Goal: Find specific page/section: Find specific page/section

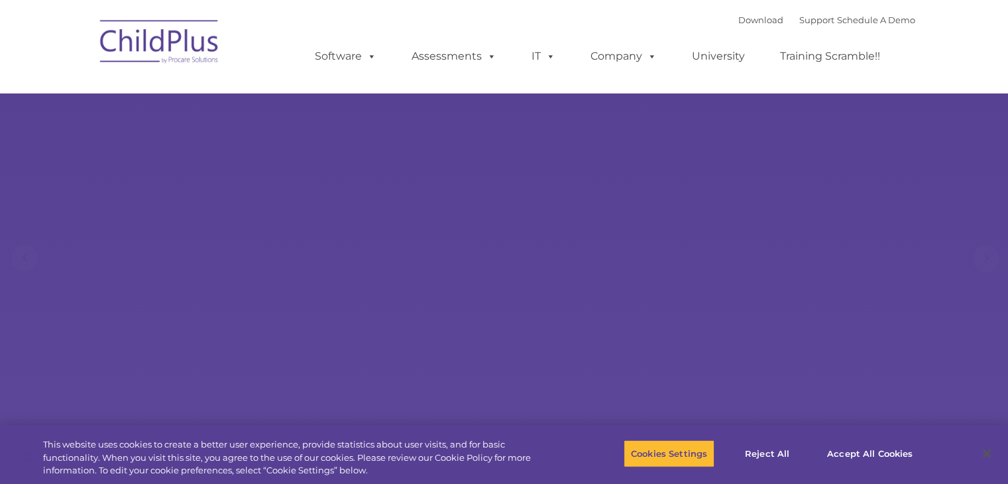
select select "MEDIUM"
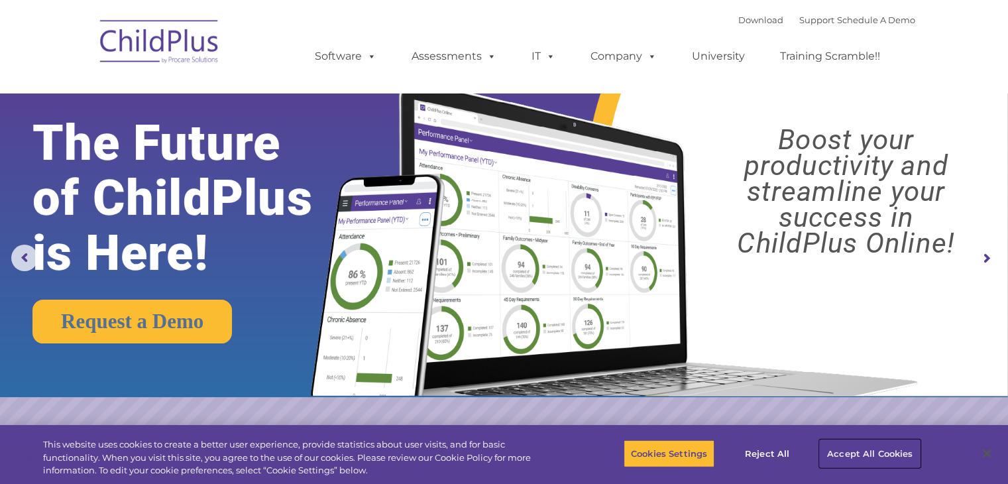
click at [856, 455] on button "Accept All Cookies" at bounding box center [870, 453] width 100 height 28
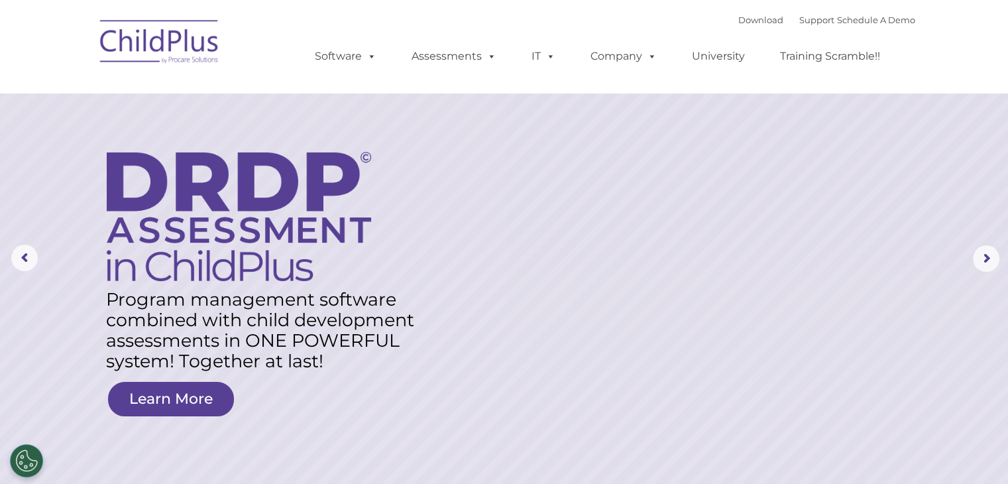
click at [144, 41] on img at bounding box center [159, 44] width 133 height 66
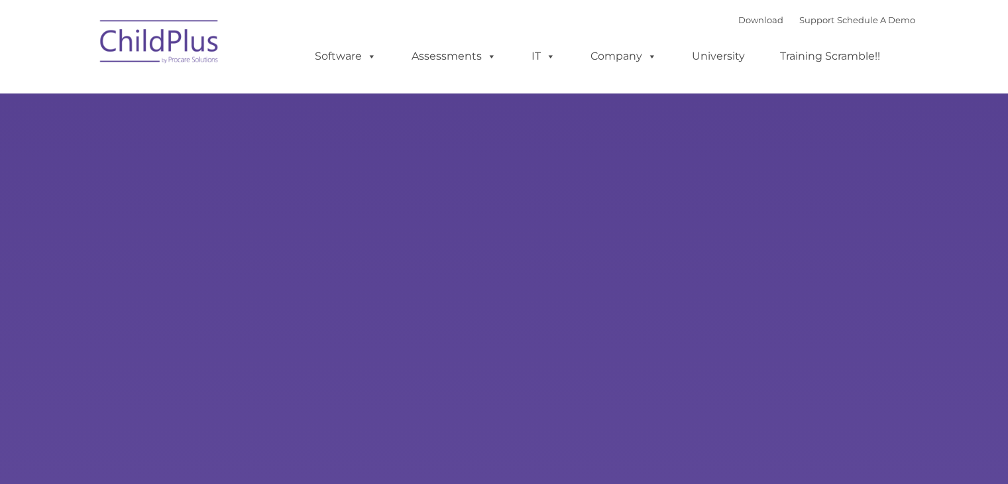
type input ""
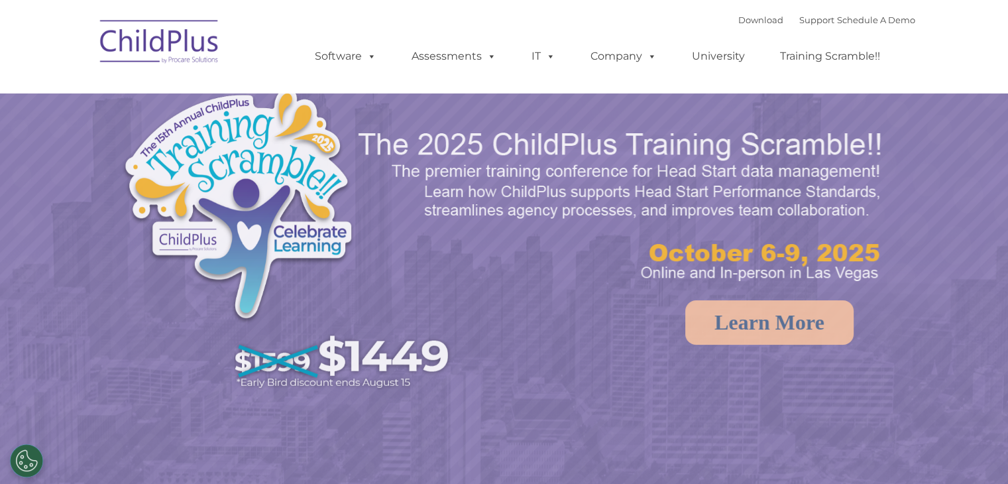
select select "MEDIUM"
